Goal: Transaction & Acquisition: Register for event/course

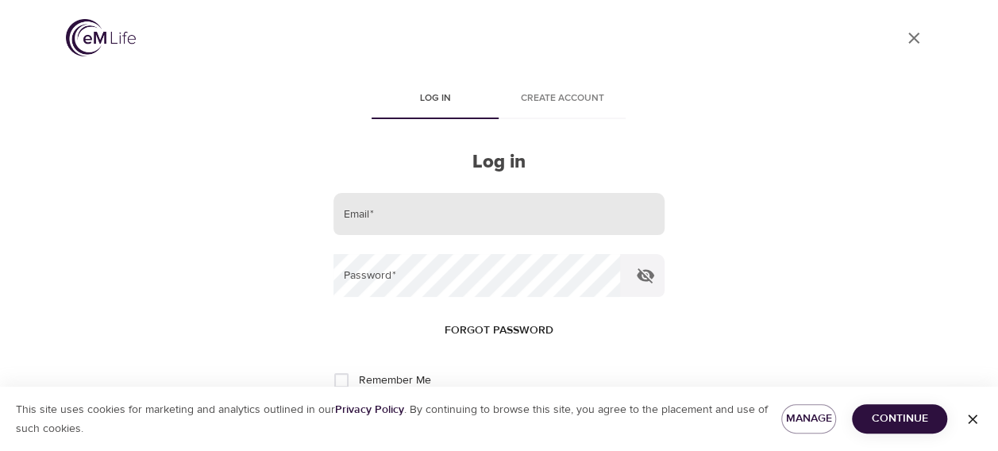
click at [438, 208] on input "email" at bounding box center [498, 214] width 330 height 43
type input "[EMAIL_ADDRESS][DOMAIN_NAME]"
click at [460, 416] on button "Log in" at bounding box center [499, 432] width 78 height 33
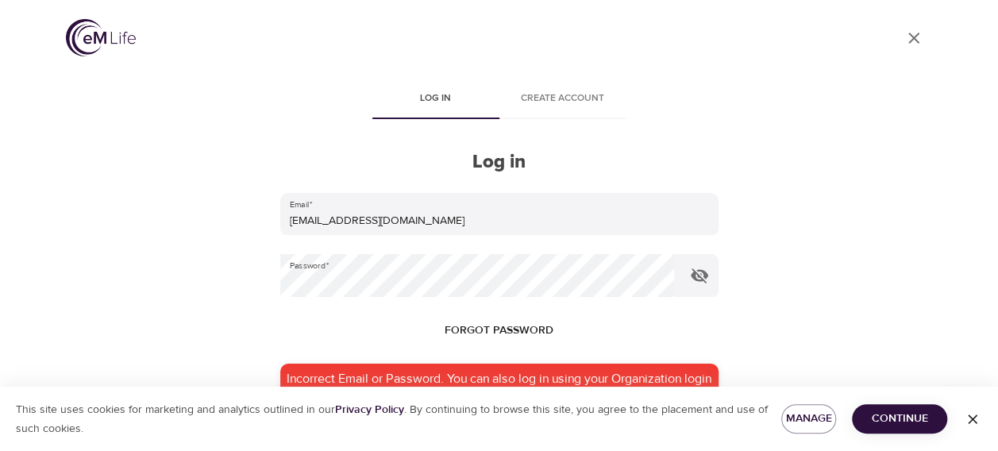
click at [389, 303] on form "Email   * ebernosky@metlife.com Password   * Forgot password Incorrect Email or…" at bounding box center [499, 367] width 438 height 348
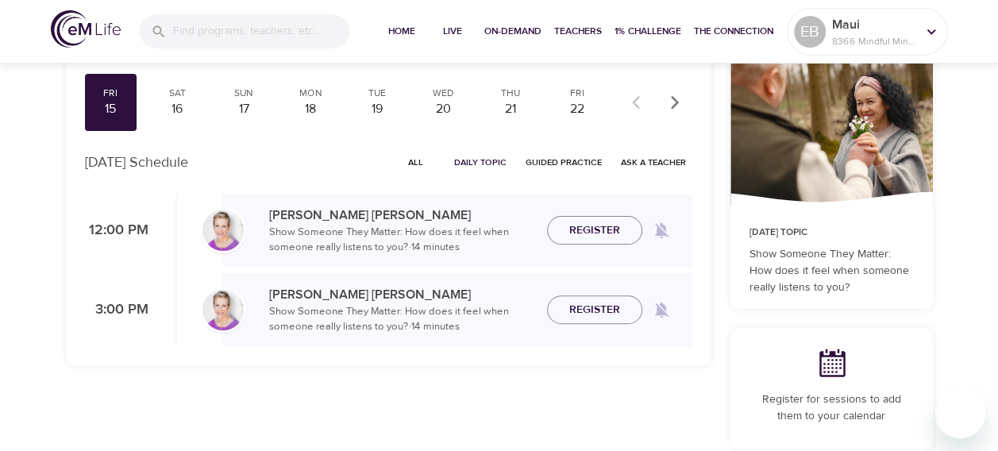
scroll to position [119, 0]
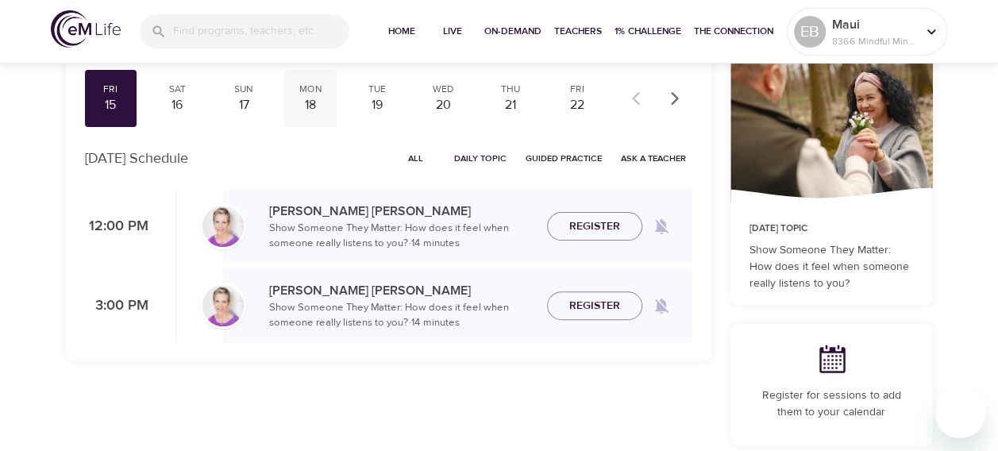
click at [302, 91] on div "Mon" at bounding box center [311, 89] width 40 height 13
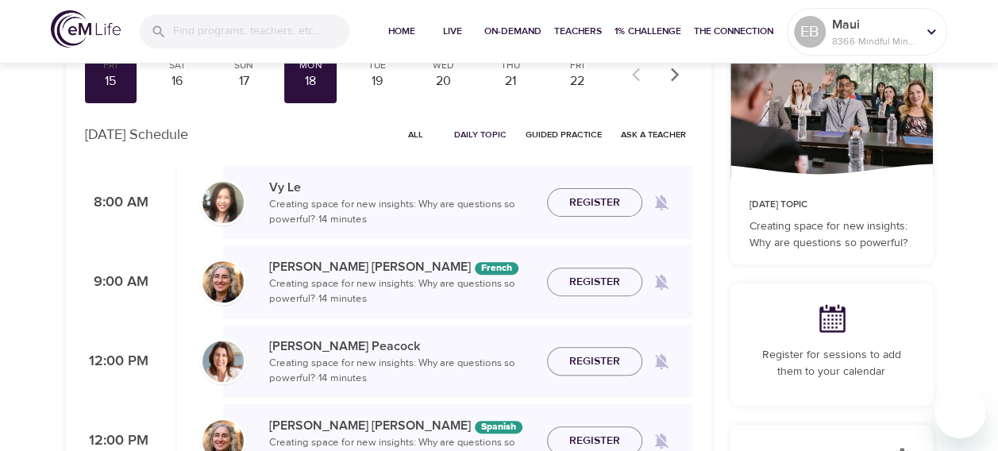
scroll to position [139, 0]
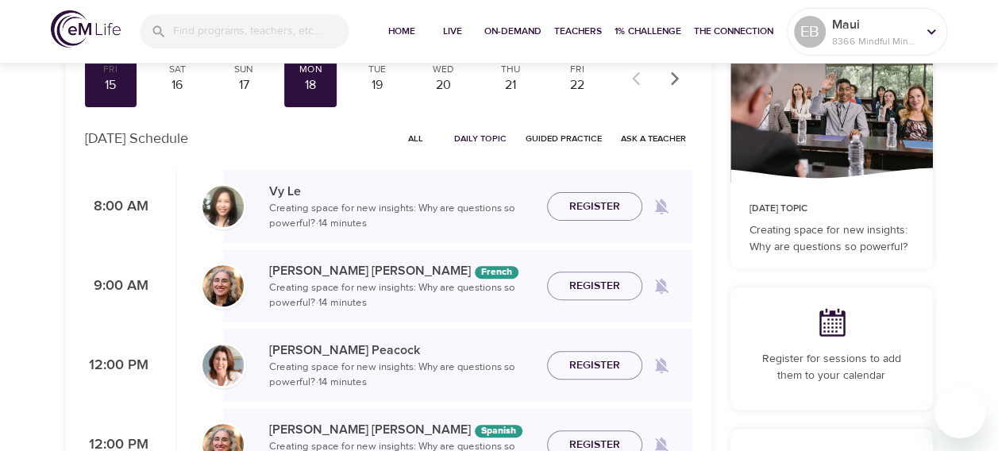
click at [414, 138] on span "All" at bounding box center [416, 138] width 38 height 15
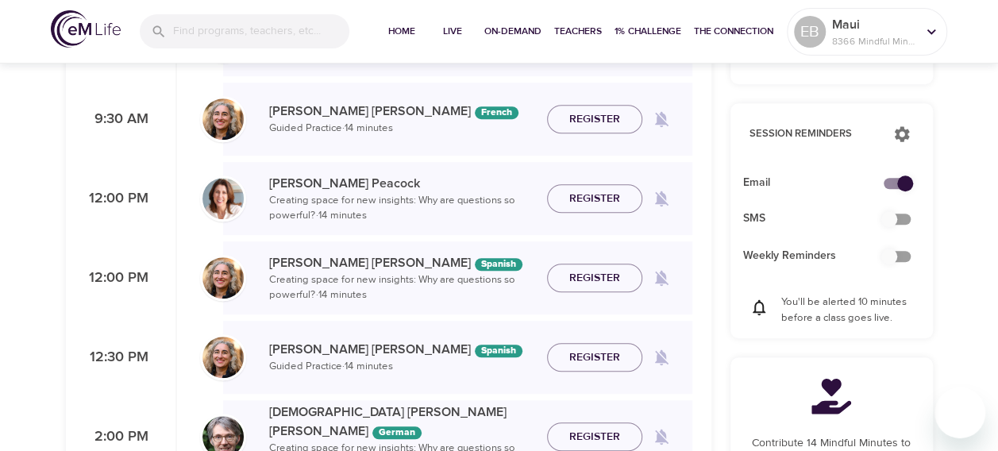
scroll to position [437, 0]
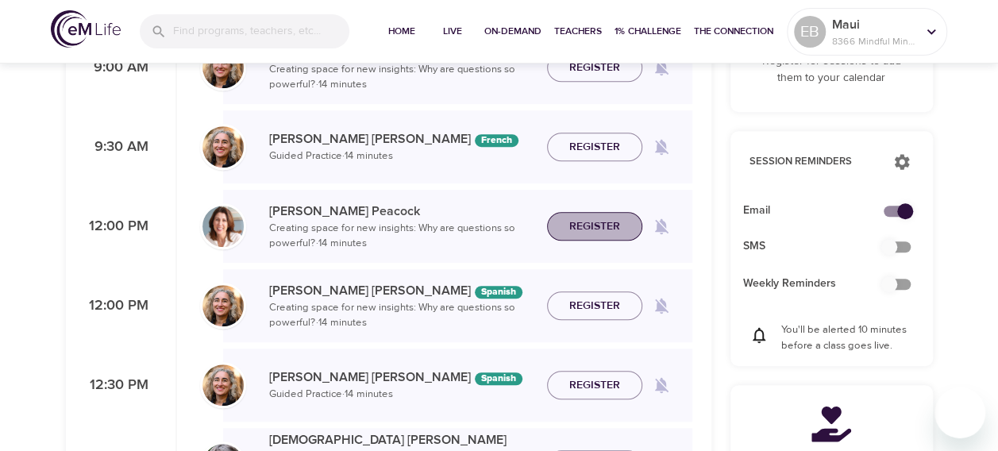
click at [602, 227] on span "Register" at bounding box center [594, 227] width 51 height 20
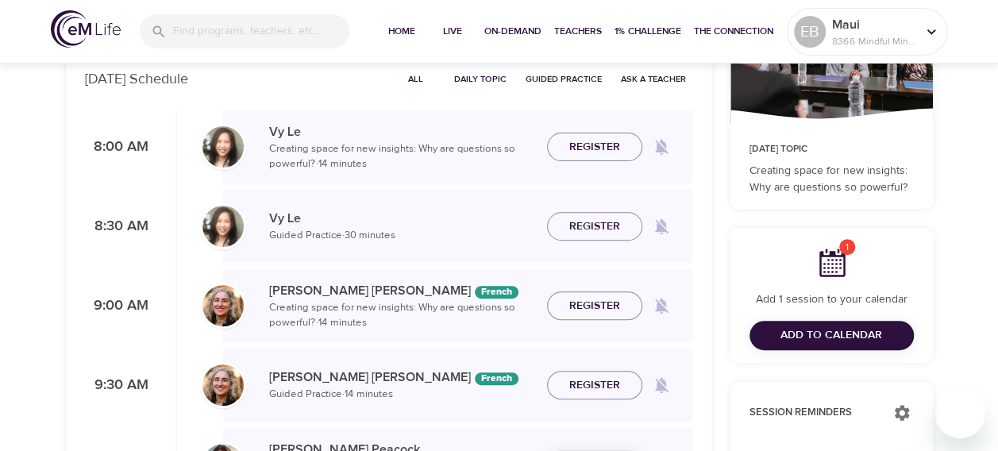
scroll to position [0, 0]
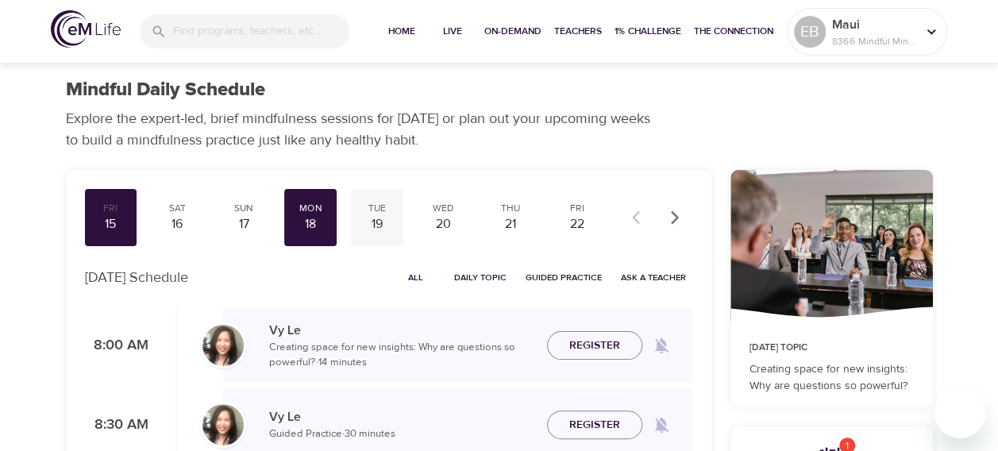
click at [380, 222] on div "19" at bounding box center [377, 224] width 40 height 18
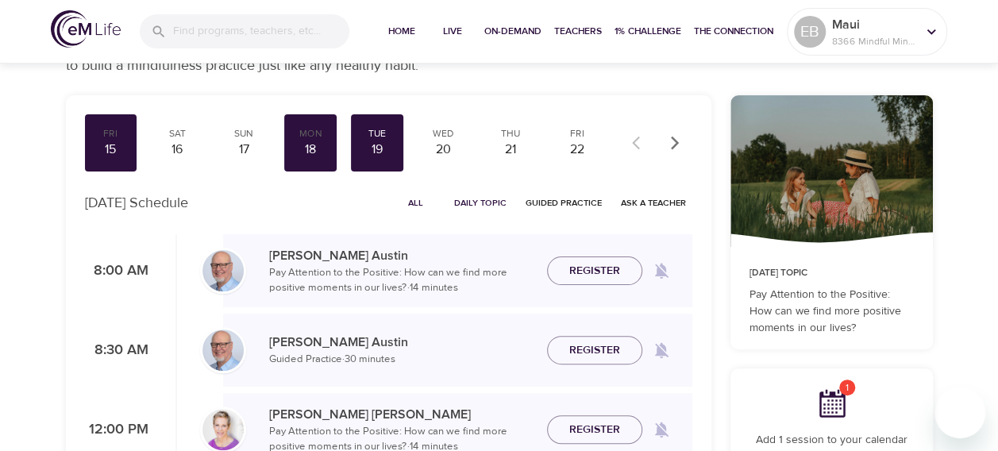
scroll to position [60, 0]
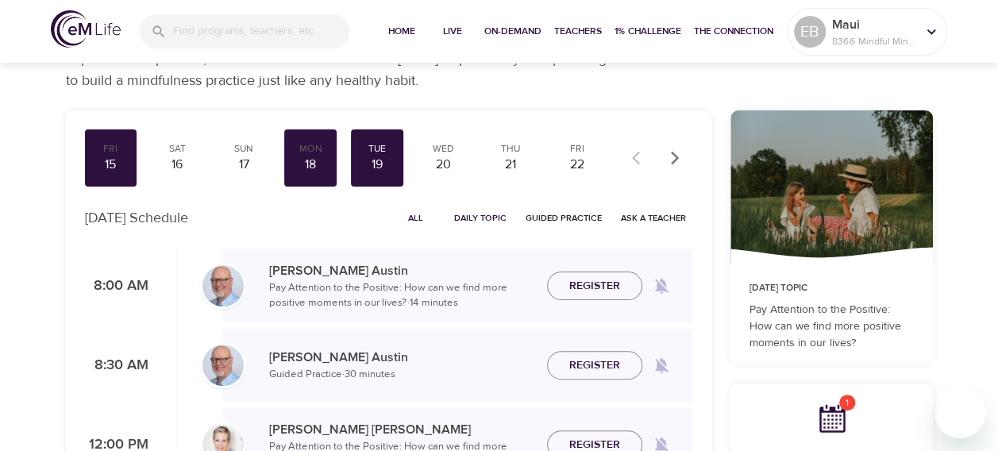
click at [418, 221] on span "All" at bounding box center [416, 217] width 38 height 15
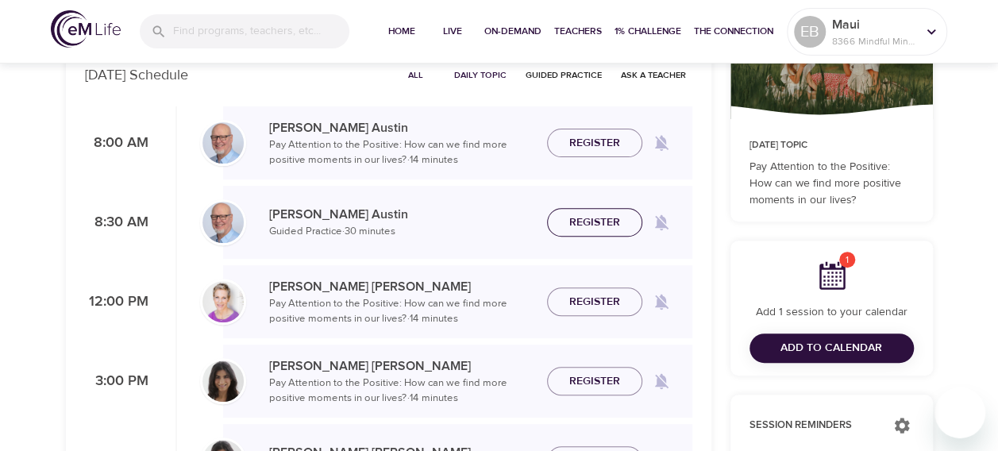
scroll to position [218, 0]
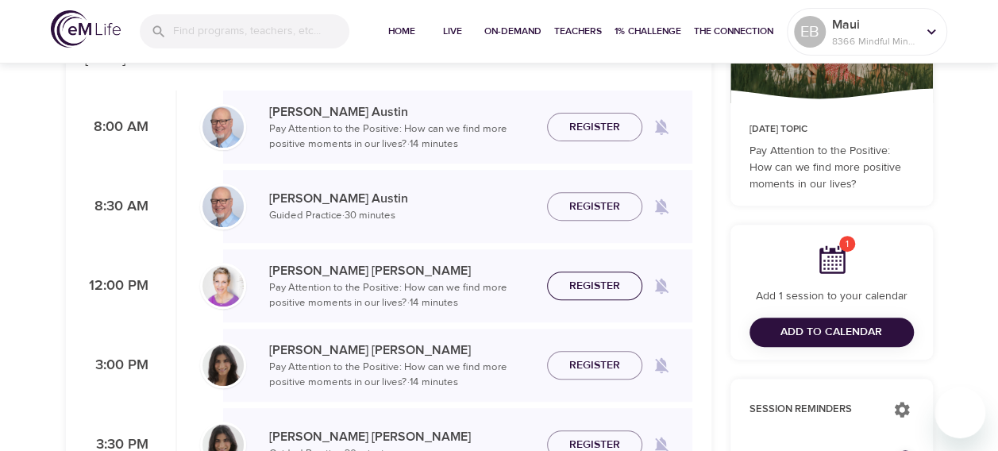
click at [583, 293] on span "Register" at bounding box center [594, 286] width 51 height 20
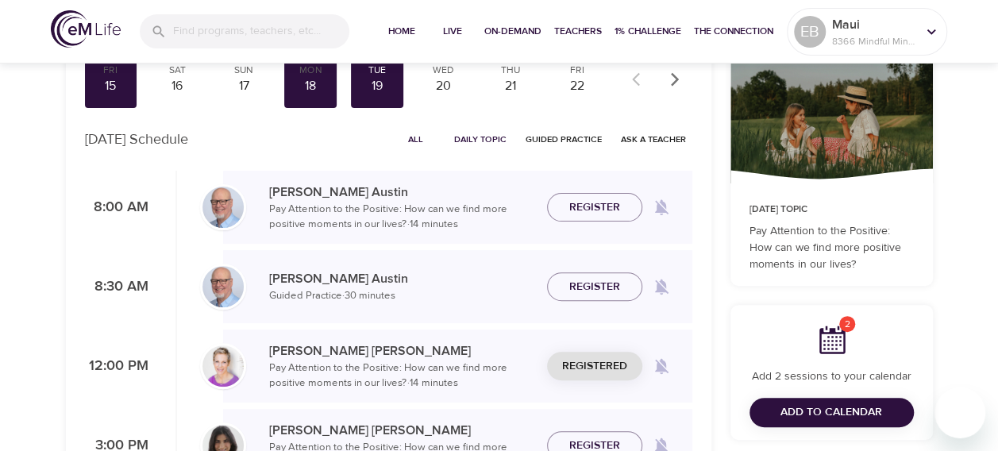
scroll to position [0, 0]
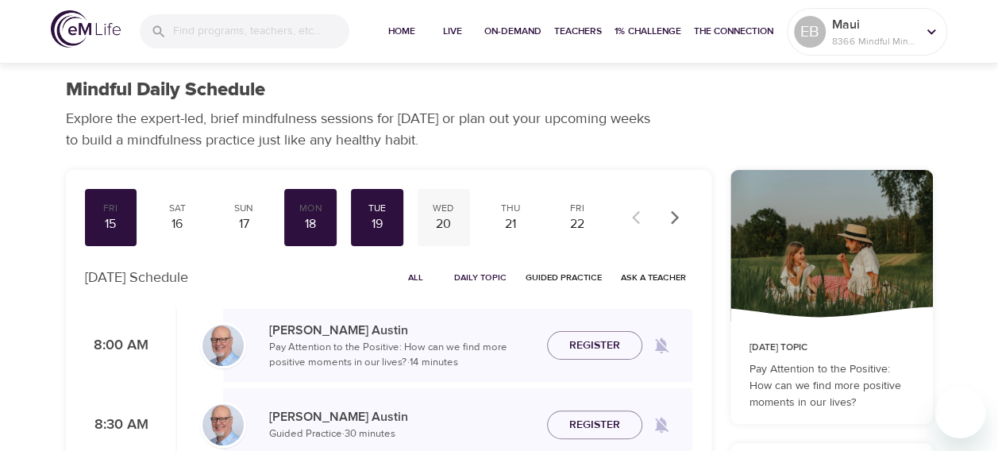
click at [442, 209] on div "Wed" at bounding box center [444, 208] width 40 height 13
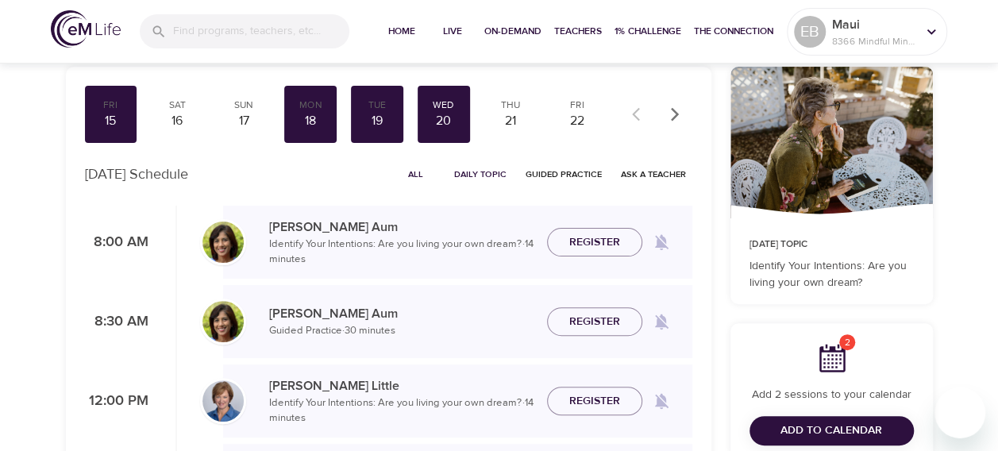
scroll to position [119, 0]
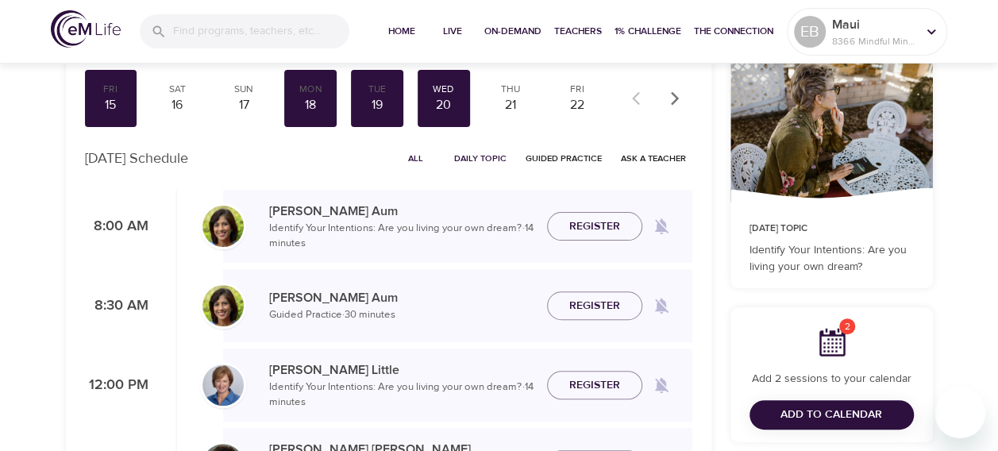
click at [421, 158] on span "All" at bounding box center [416, 158] width 38 height 15
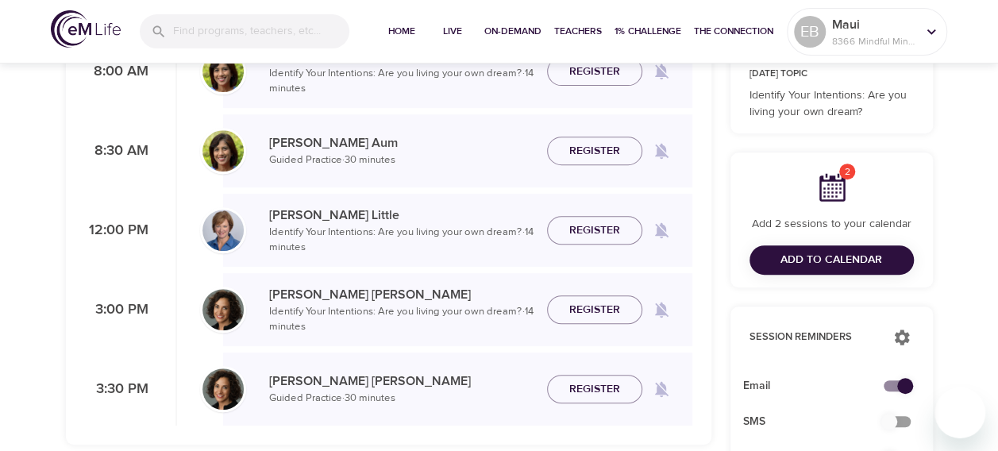
scroll to position [298, 0]
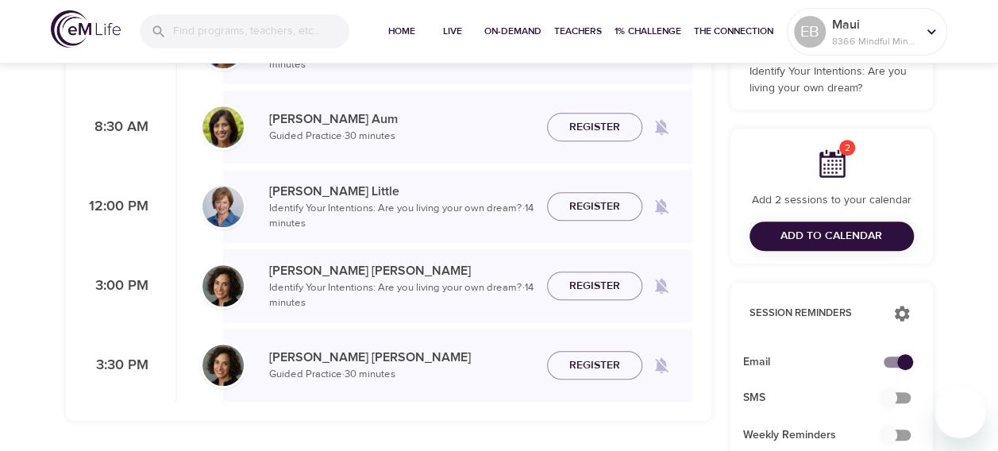
click at [589, 385] on div "[PERSON_NAME] Guided Practice · 30 minutes Register" at bounding box center [457, 365] width 469 height 46
click at [588, 375] on button "Register" at bounding box center [594, 365] width 95 height 29
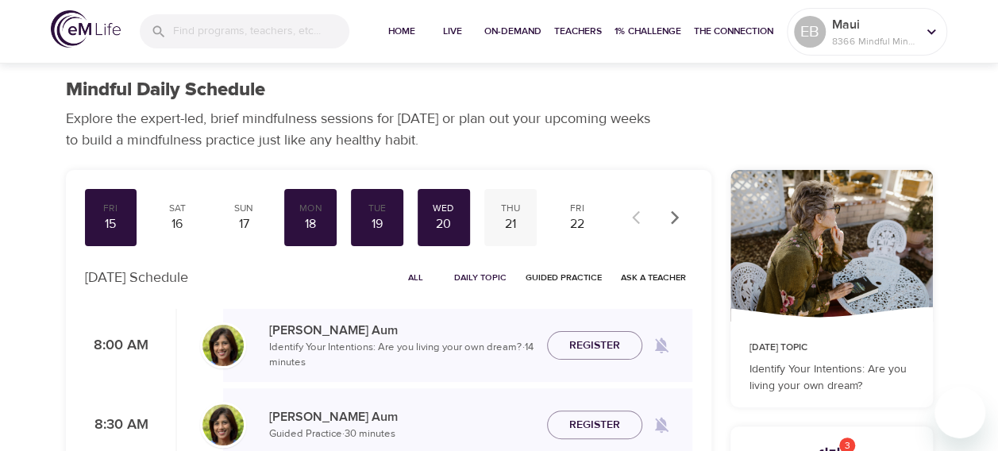
click at [514, 231] on div "21" at bounding box center [511, 224] width 40 height 18
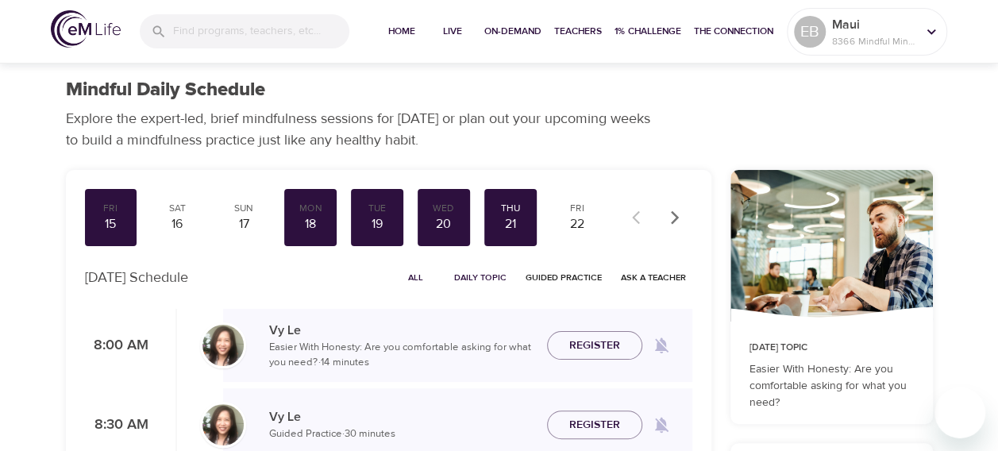
click at [412, 273] on span "All" at bounding box center [416, 277] width 38 height 15
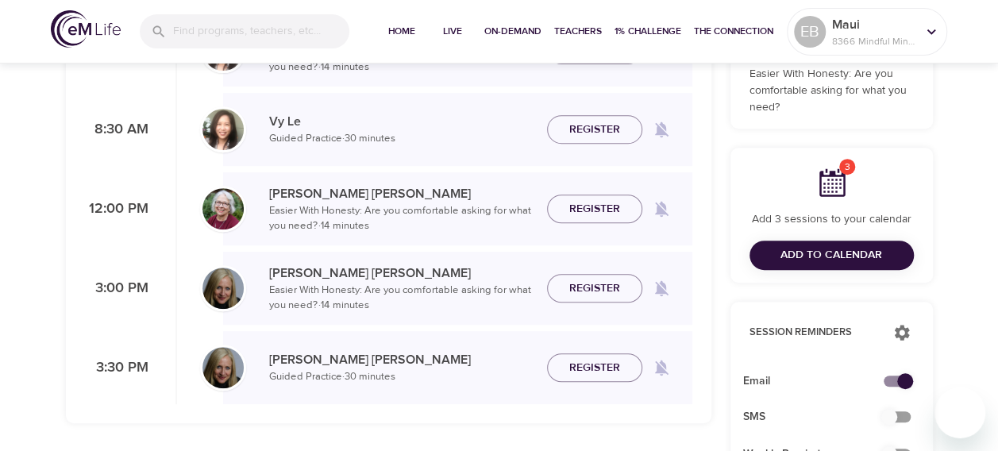
scroll to position [318, 0]
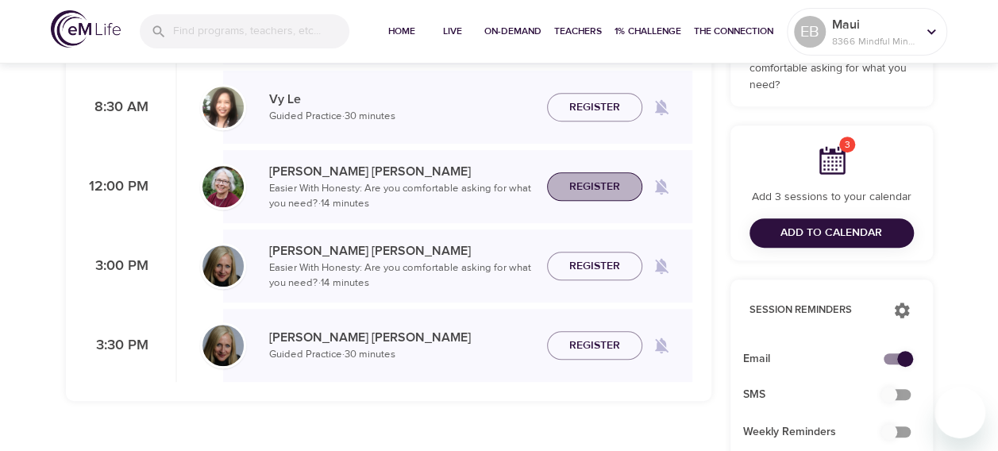
click at [580, 186] on span "Register" at bounding box center [594, 187] width 51 height 20
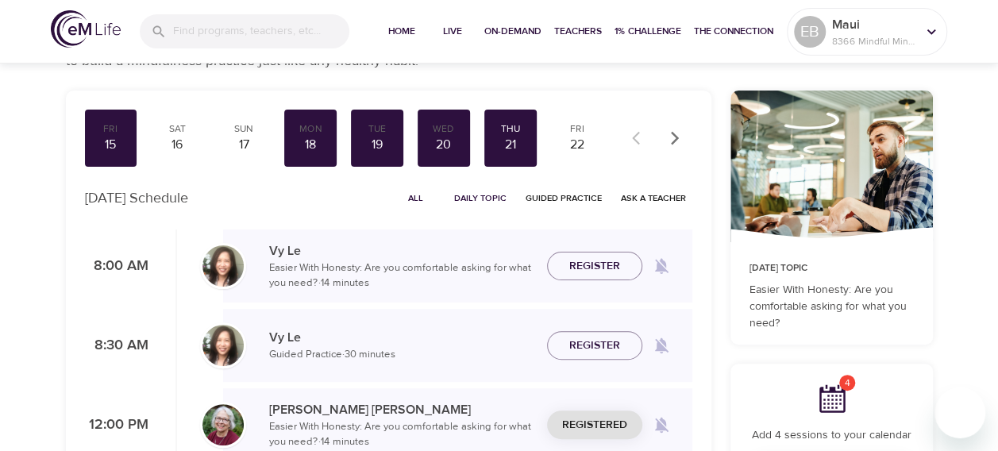
scroll to position [60, 0]
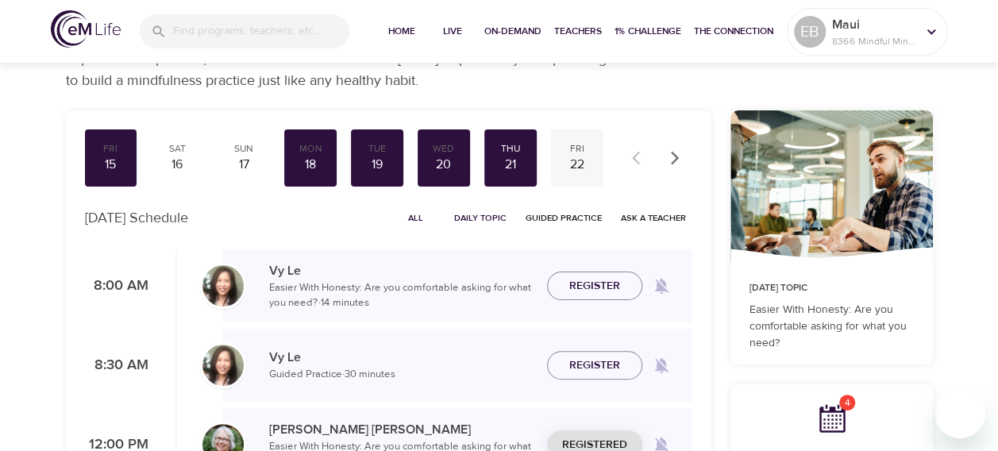
click at [580, 165] on div "22" at bounding box center [577, 165] width 40 height 18
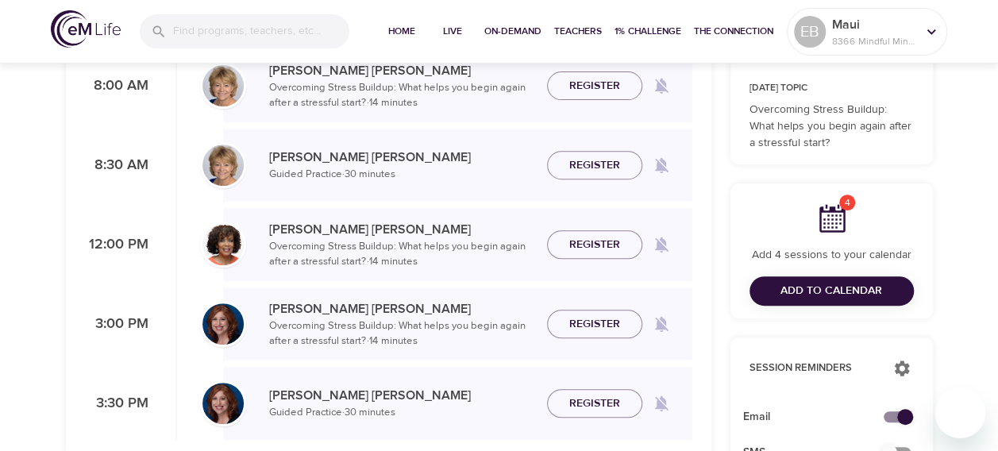
scroll to position [377, 0]
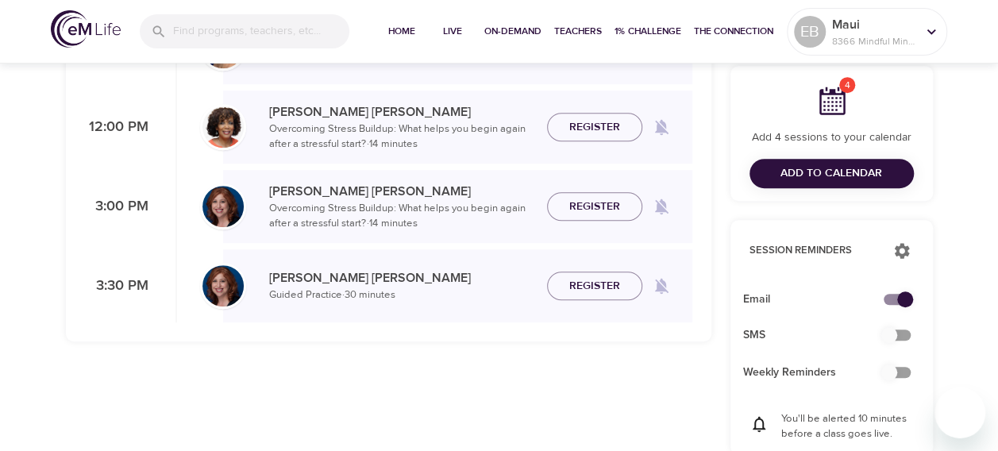
click at [815, 180] on span "Add to Calendar" at bounding box center [832, 174] width 102 height 20
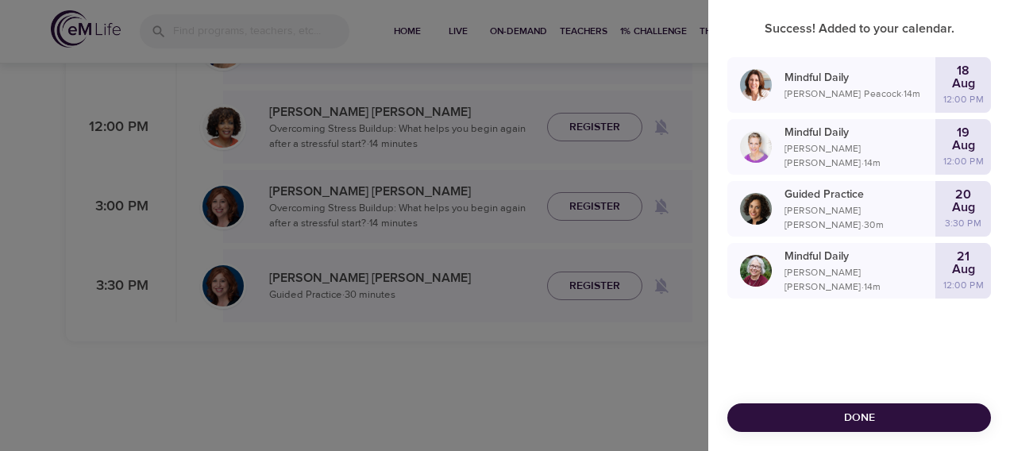
click at [881, 414] on span "Done" at bounding box center [859, 418] width 238 height 20
